Goal: Task Accomplishment & Management: Use online tool/utility

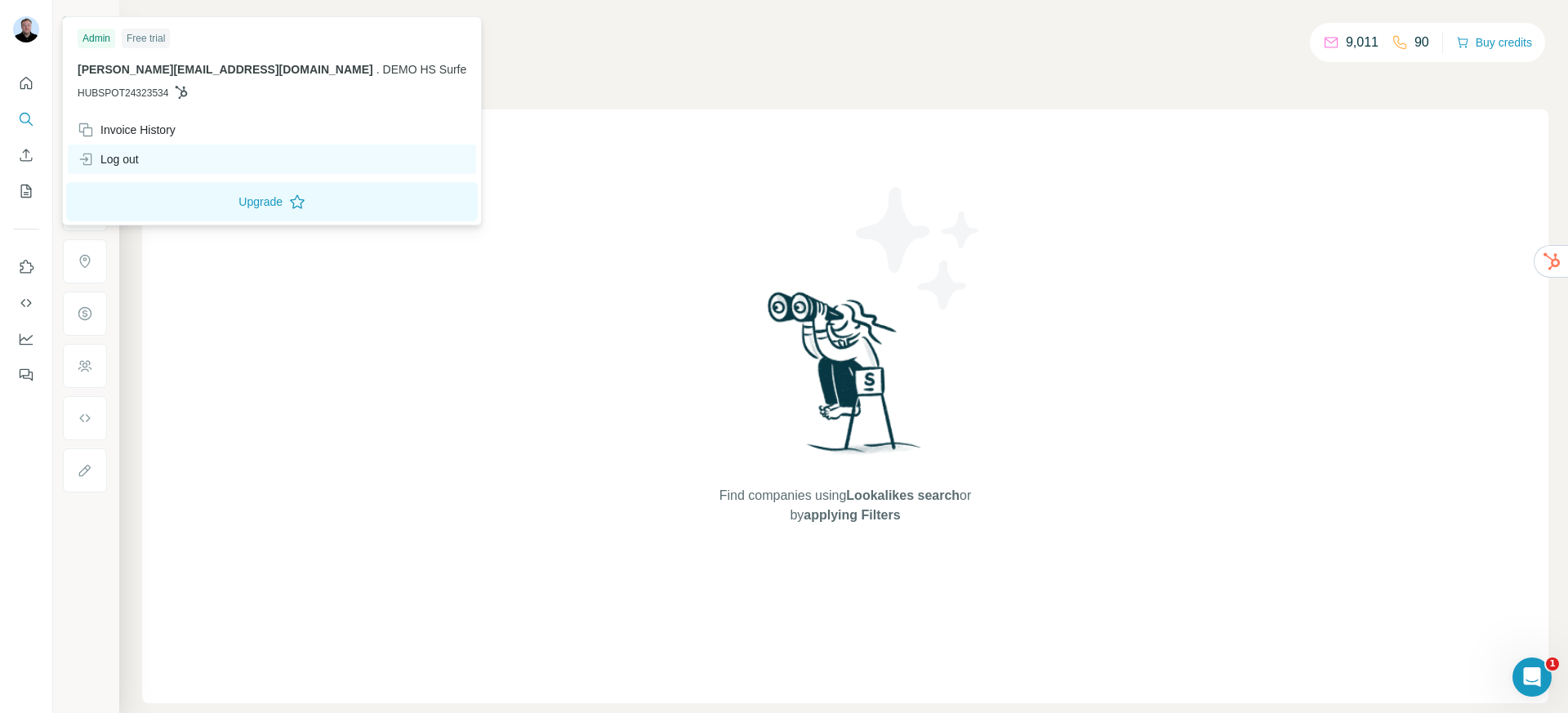
click at [115, 158] on div "Log out" at bounding box center [108, 159] width 61 height 17
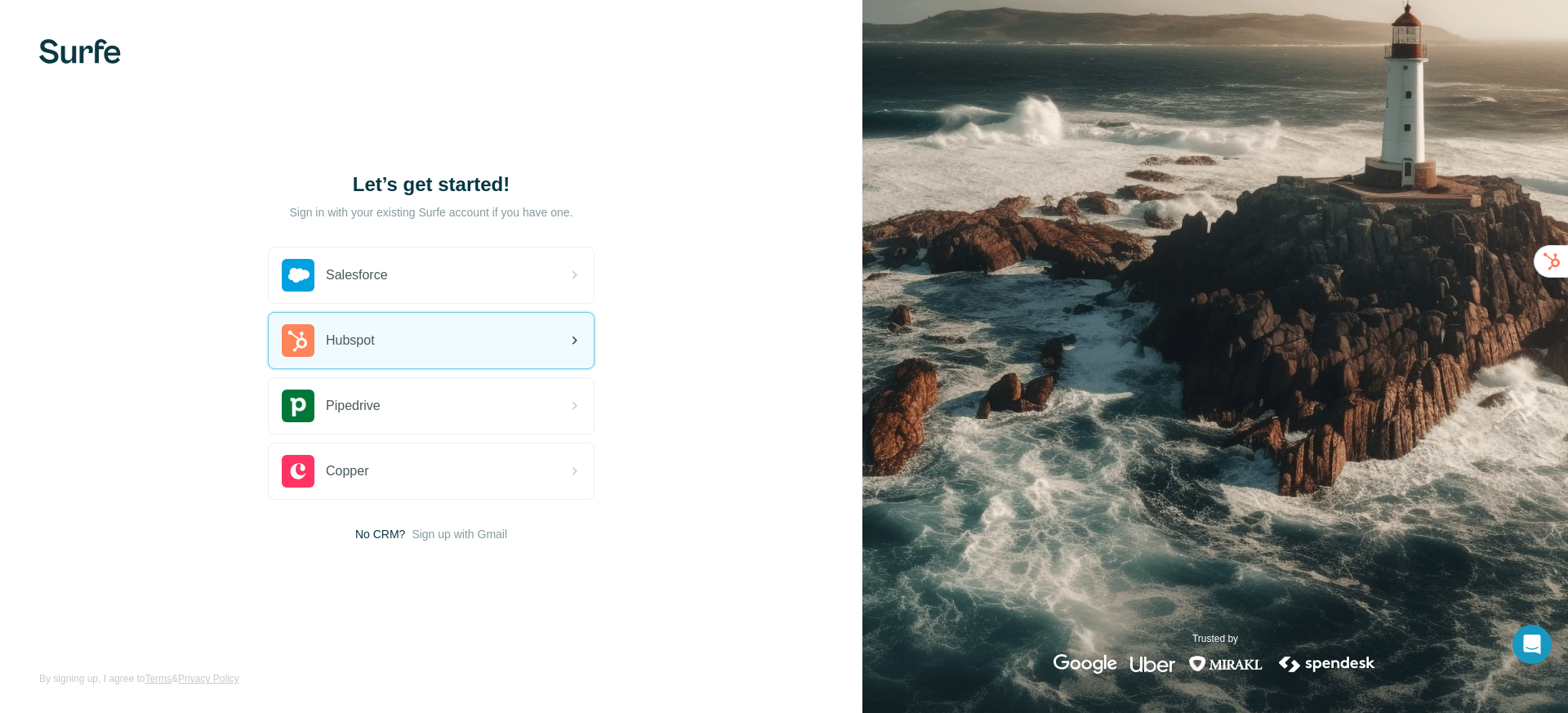
click at [340, 347] on span "Hubspot" at bounding box center [350, 341] width 49 height 20
